Goal: Information Seeking & Learning: Learn about a topic

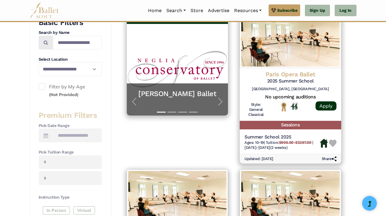
scroll to position [122, 0]
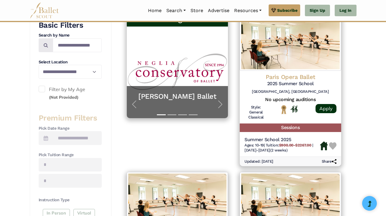
click at [47, 137] on icon at bounding box center [46, 138] width 4 height 5
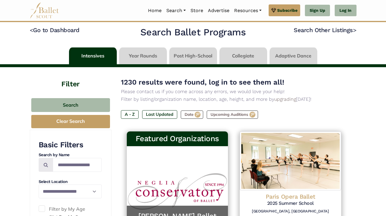
scroll to position [0, 0]
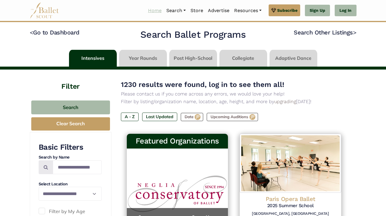
click at [152, 9] on link "Home" at bounding box center [155, 10] width 18 height 12
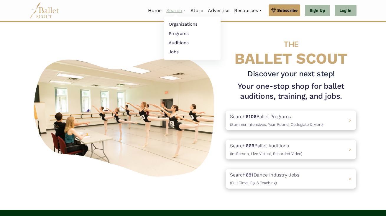
click at [177, 11] on link "Search" at bounding box center [176, 10] width 24 height 12
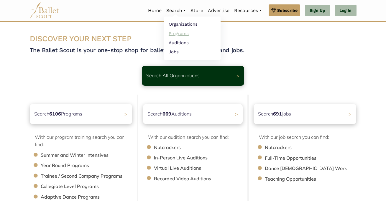
click at [173, 36] on link "Programs" at bounding box center [192, 33] width 57 height 9
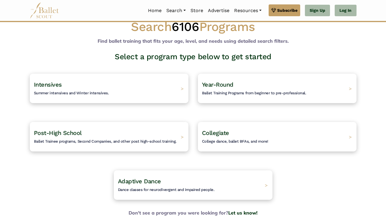
scroll to position [14, 0]
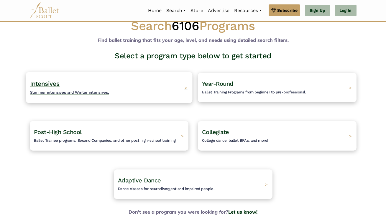
click at [160, 91] on div "Intensives Summer intensives and Winter intensives. >" at bounding box center [109, 87] width 167 height 31
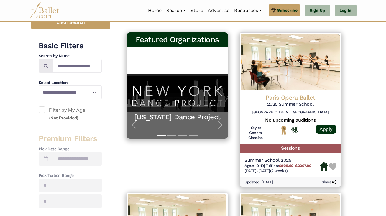
scroll to position [97, 0]
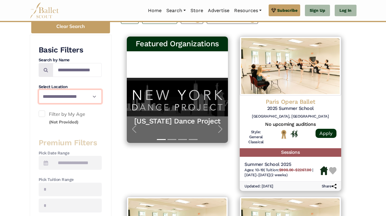
select select "**"
click at [50, 158] on span at bounding box center [46, 163] width 14 height 14
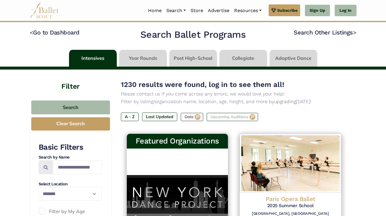
scroll to position [0, 0]
click at [193, 117] on label "Date" at bounding box center [192, 117] width 22 height 8
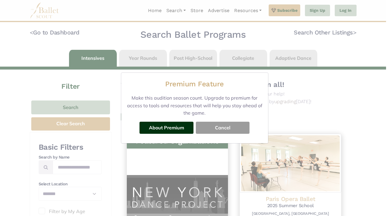
click at [218, 126] on button "Cancel" at bounding box center [223, 128] width 54 height 12
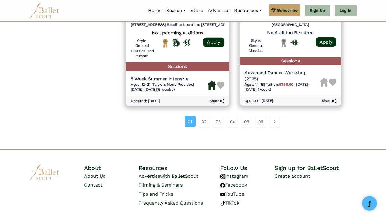
scroll to position [866, 0]
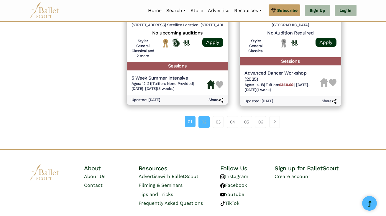
click at [200, 116] on link "02" at bounding box center [203, 122] width 11 height 12
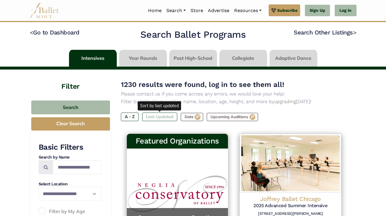
click at [166, 116] on label "Last Updated" at bounding box center [159, 117] width 35 height 8
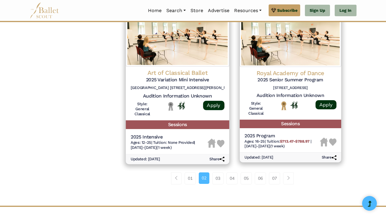
scroll to position [780, 0]
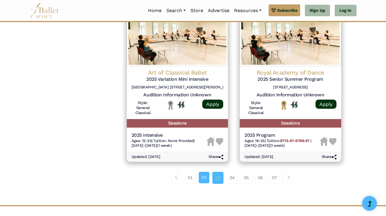
click at [216, 172] on link "03" at bounding box center [217, 178] width 11 height 12
